Goal: Complete application form

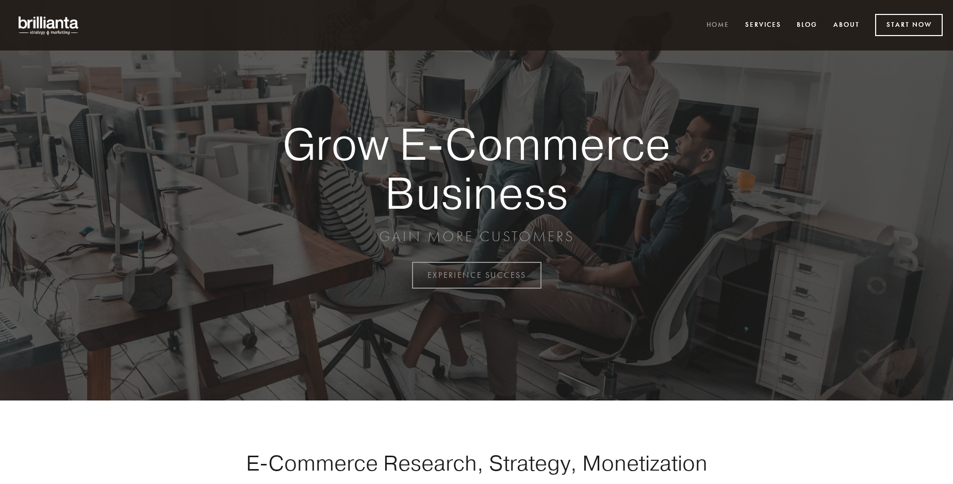
scroll to position [2703, 0]
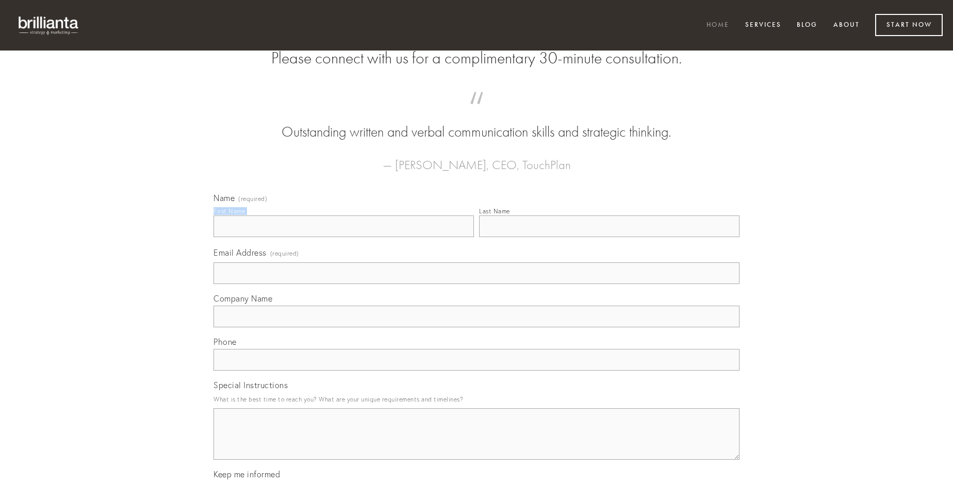
type input "[PERSON_NAME]"
click at [609, 237] on input "Last Name" at bounding box center [609, 227] width 260 height 22
type input "[PERSON_NAME]"
click at [477, 284] on input "Email Address (required)" at bounding box center [477, 273] width 526 height 22
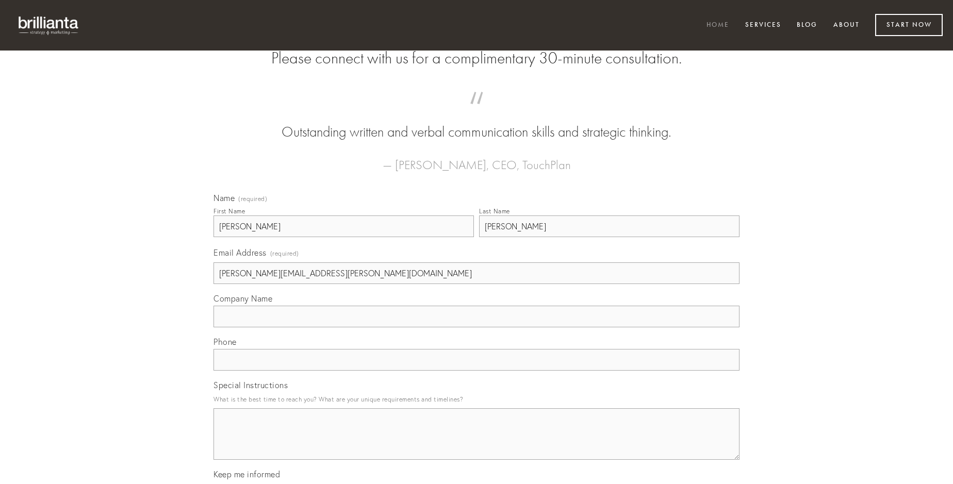
type input "[PERSON_NAME][EMAIL_ADDRESS][PERSON_NAME][DOMAIN_NAME]"
click at [477, 327] on input "Company Name" at bounding box center [477, 317] width 526 height 22
type input "uberrime"
click at [477, 371] on input "text" at bounding box center [477, 360] width 526 height 22
click at [477, 444] on textarea "Special Instructions" at bounding box center [477, 434] width 526 height 52
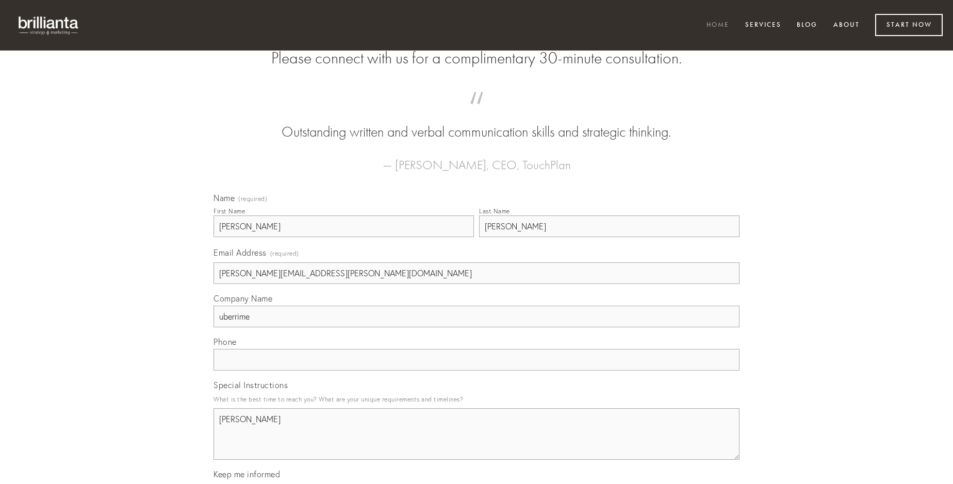
type textarea "[PERSON_NAME]"
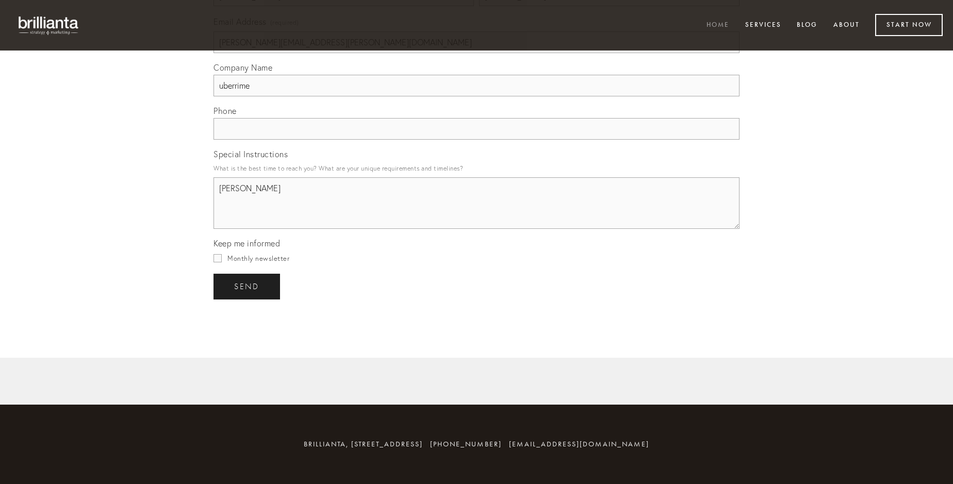
click at [248, 286] on span "send" at bounding box center [246, 286] width 25 height 9
